Goal: Find contact information

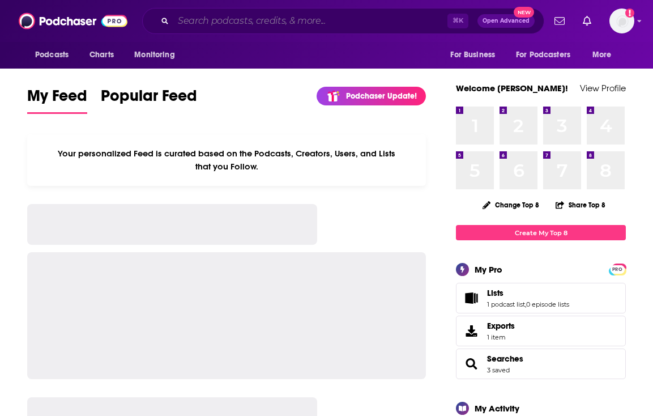
click at [202, 26] on input "Search podcasts, credits, & more..." at bounding box center [310, 21] width 274 height 18
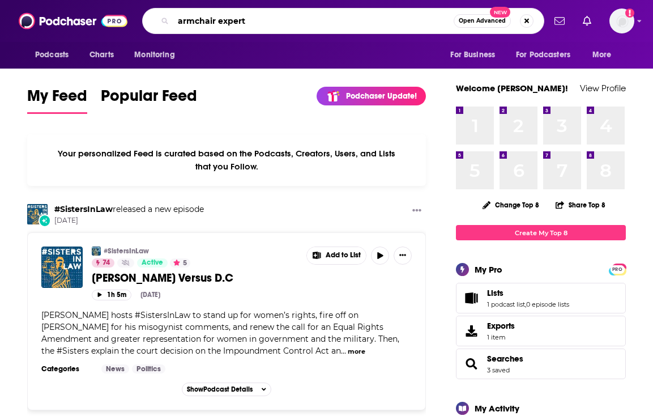
type input "armchair expert"
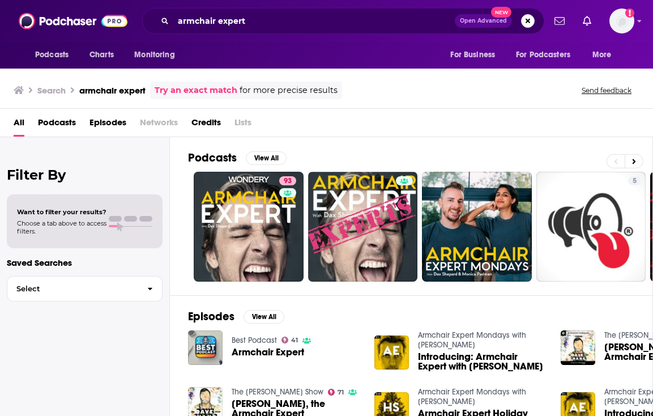
click at [243, 351] on span "Armchair Expert" at bounding box center [268, 352] width 73 height 10
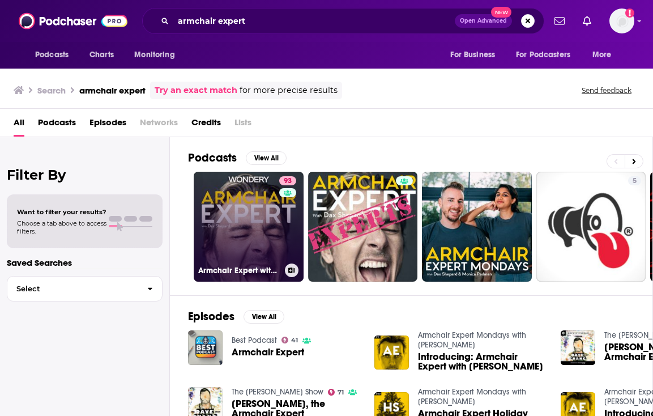
click at [261, 214] on link "93 Armchair Expert with [PERSON_NAME]" at bounding box center [249, 227] width 110 height 110
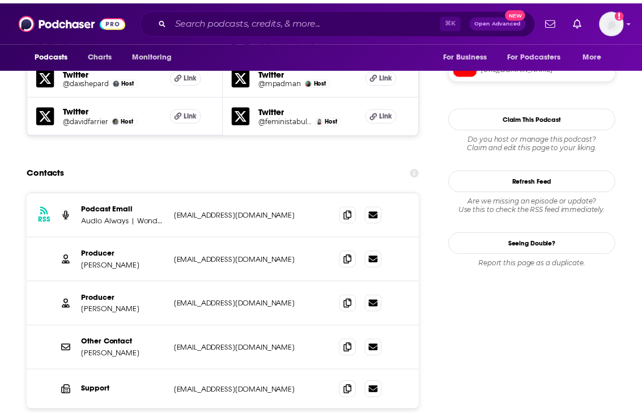
scroll to position [1109, 0]
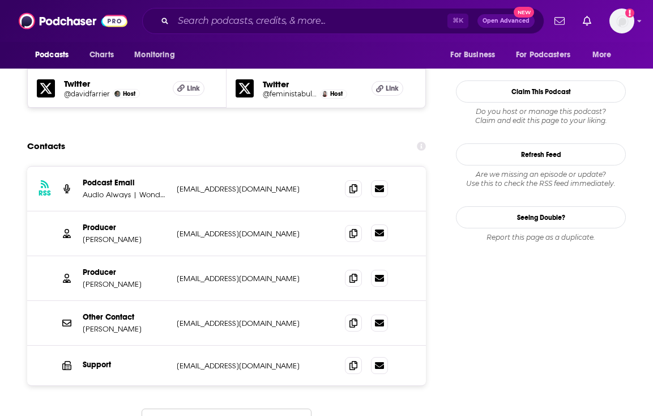
click at [380, 228] on icon at bounding box center [379, 232] width 9 height 9
click at [355, 228] on icon at bounding box center [354, 232] width 8 height 9
